Goal: Find specific page/section: Find specific page/section

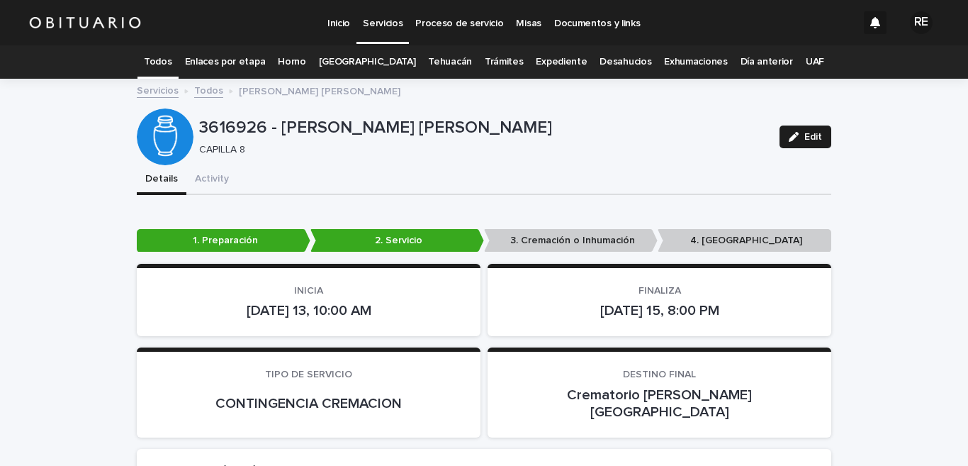
click at [171, 63] on link "Todos" at bounding box center [158, 61] width 28 height 33
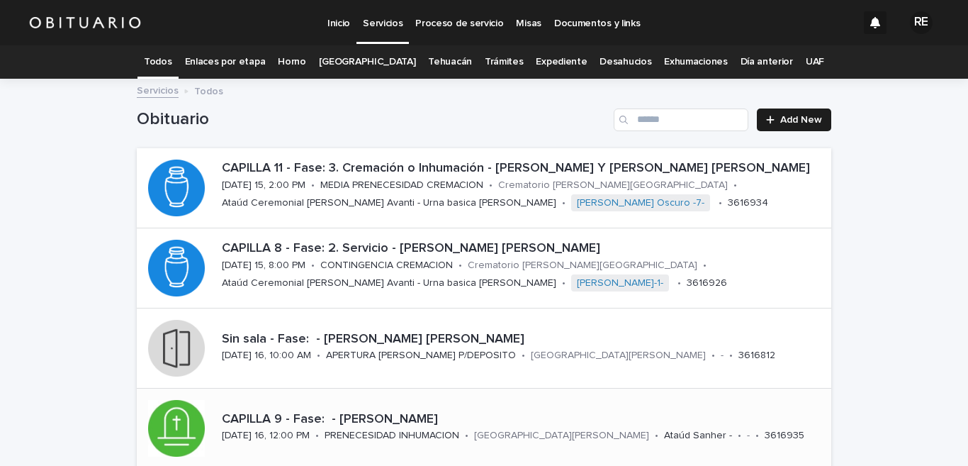
click at [383, 421] on p "CAPILLA 9 - Fase: - [PERSON_NAME]" at bounding box center [524, 420] width 604 height 16
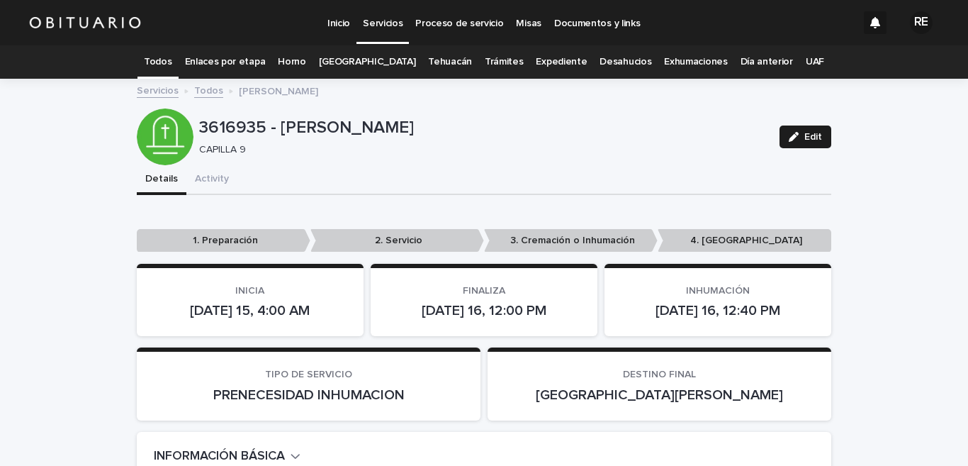
click at [171, 61] on link "Todos" at bounding box center [158, 61] width 28 height 33
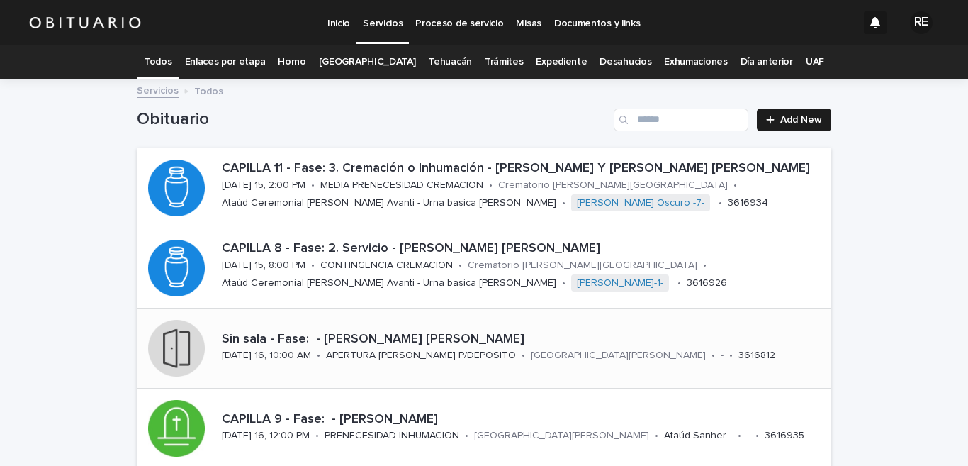
scroll to position [69, 0]
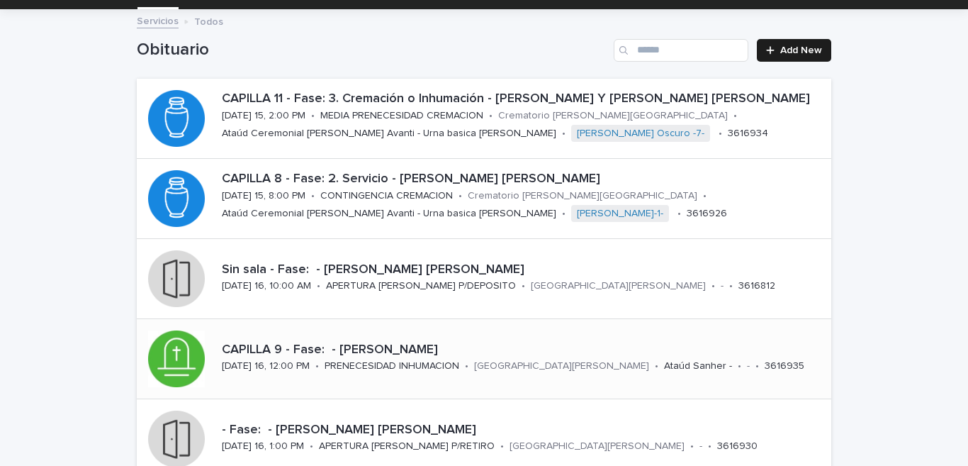
click at [312, 354] on p "CAPILLA 9 - Fase: - [PERSON_NAME]" at bounding box center [524, 350] width 604 height 16
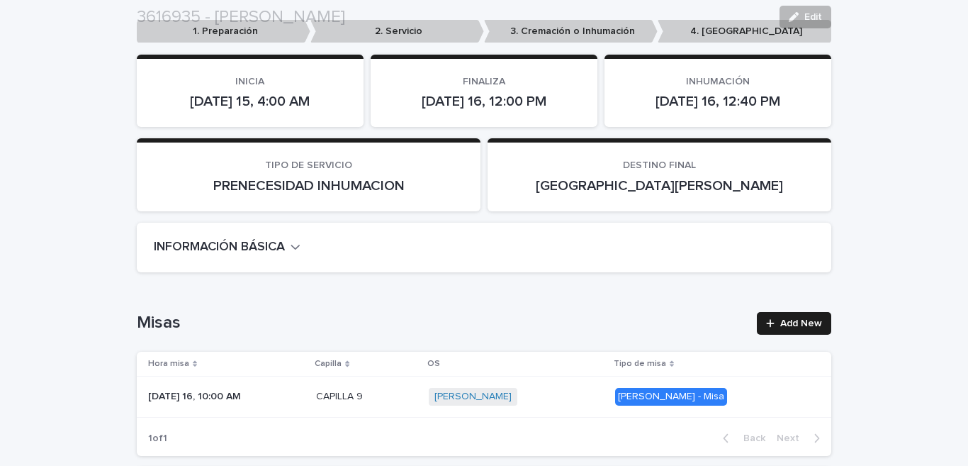
scroll to position [488, 0]
